Goal: Task Accomplishment & Management: Manage account settings

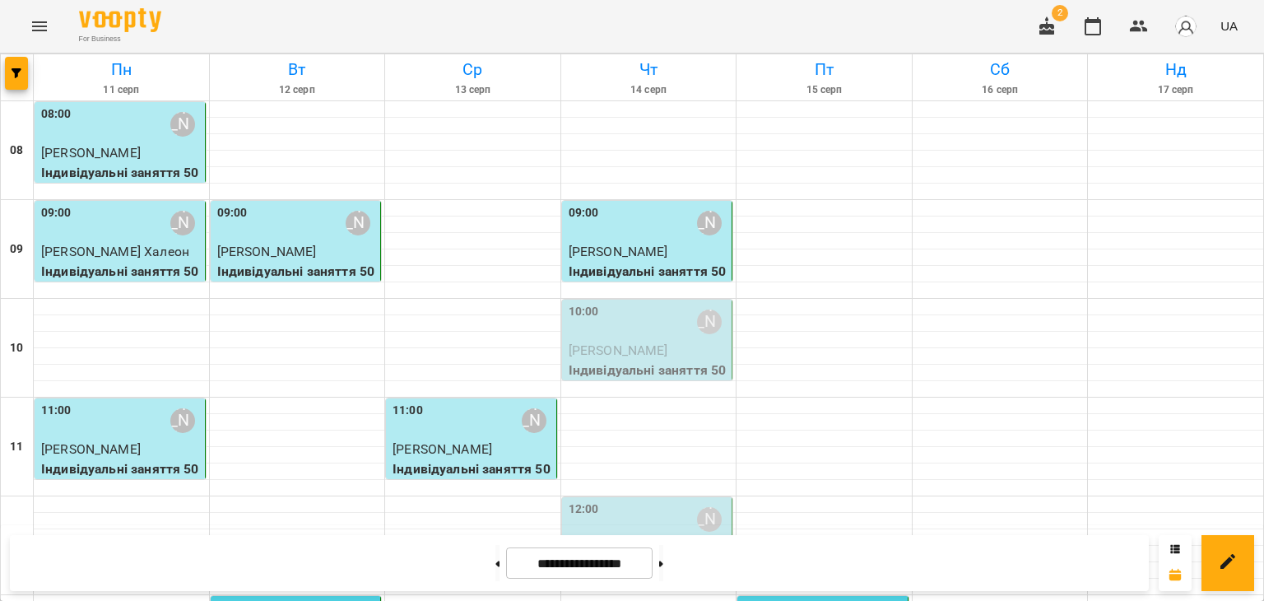
scroll to position [52, 0]
click at [668, 342] on span "[PERSON_NAME]" at bounding box center [619, 350] width 100 height 16
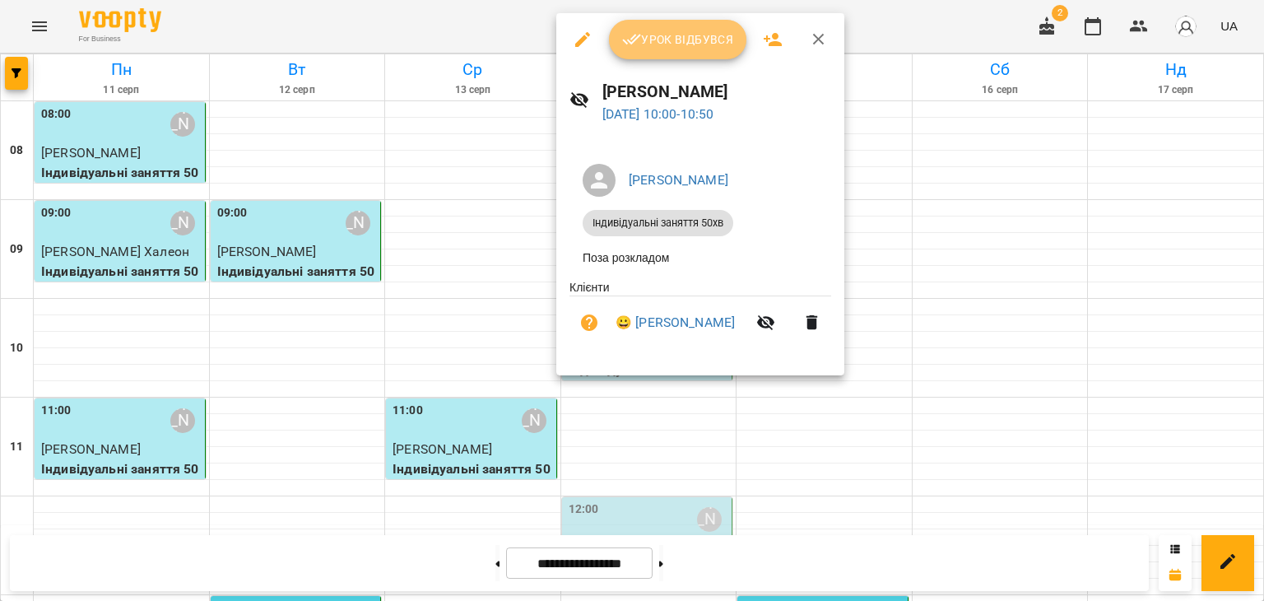
click at [643, 38] on span "Урок відбувся" at bounding box center [678, 40] width 112 height 20
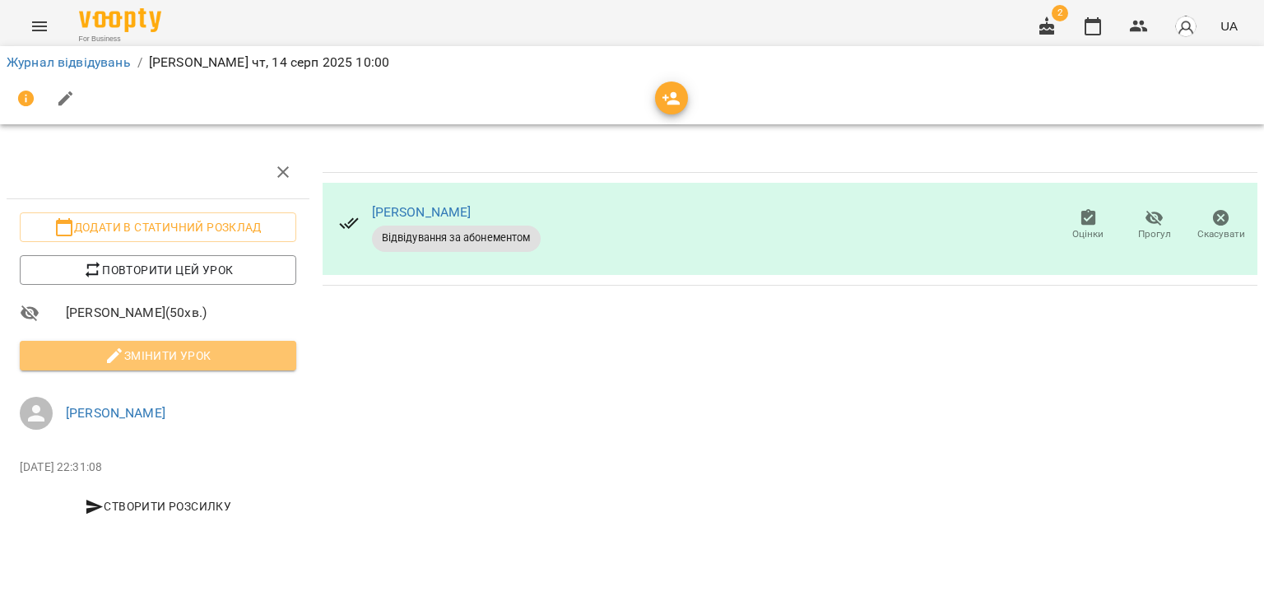
click at [61, 361] on span "Змінити урок" at bounding box center [158, 356] width 250 height 20
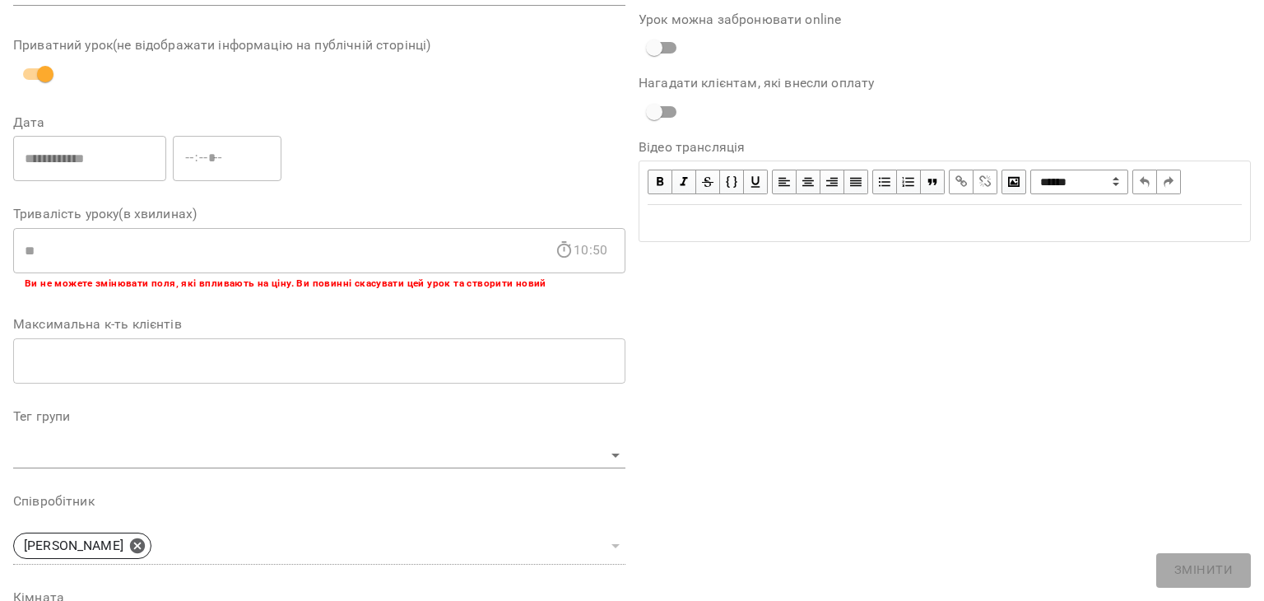
scroll to position [494, 0]
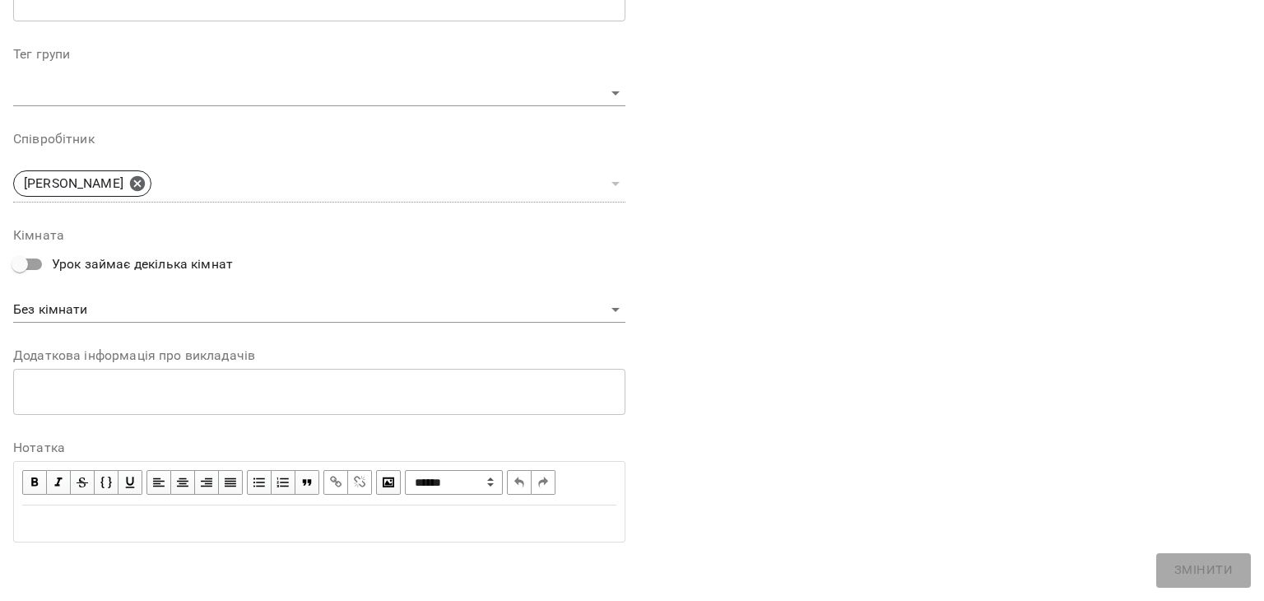
click at [73, 519] on div "Edit text" at bounding box center [319, 524] width 594 height 20
paste div "Edit text"
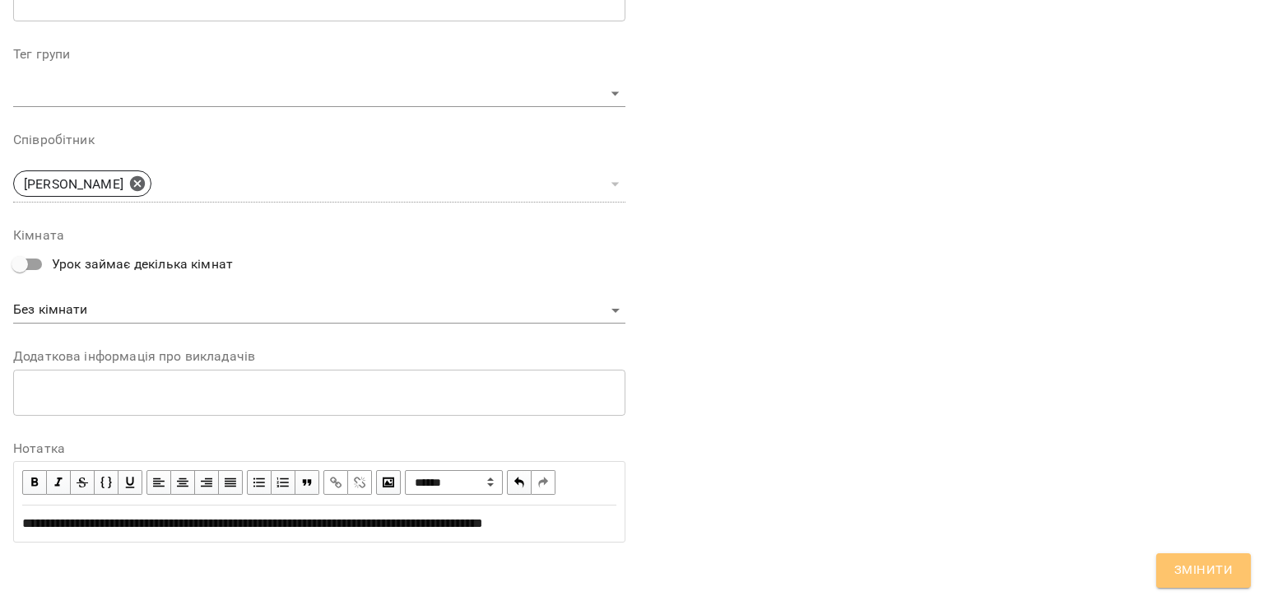
click at [1194, 572] on span "Змінити" at bounding box center [1204, 570] width 58 height 21
